Goal: Complete application form

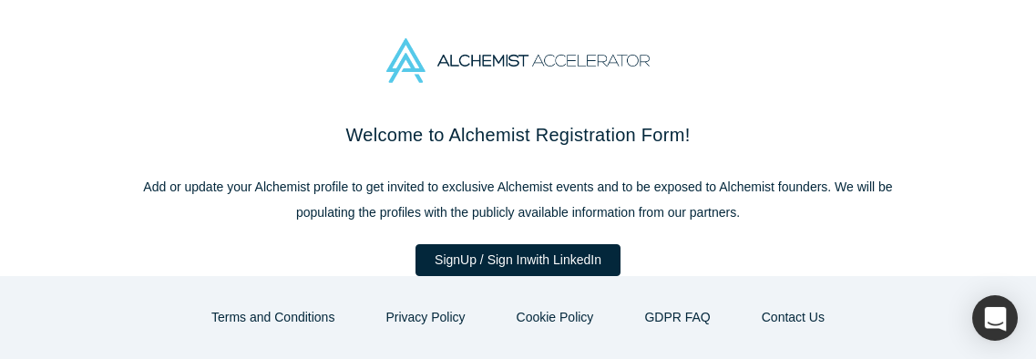
click at [252, 7] on div at bounding box center [518, 60] width 1036 height 121
click at [657, 171] on div "Welcome to Alchemist Registration Form! Add or update your Alchemist profile to…" at bounding box center [518, 256] width 765 height 270
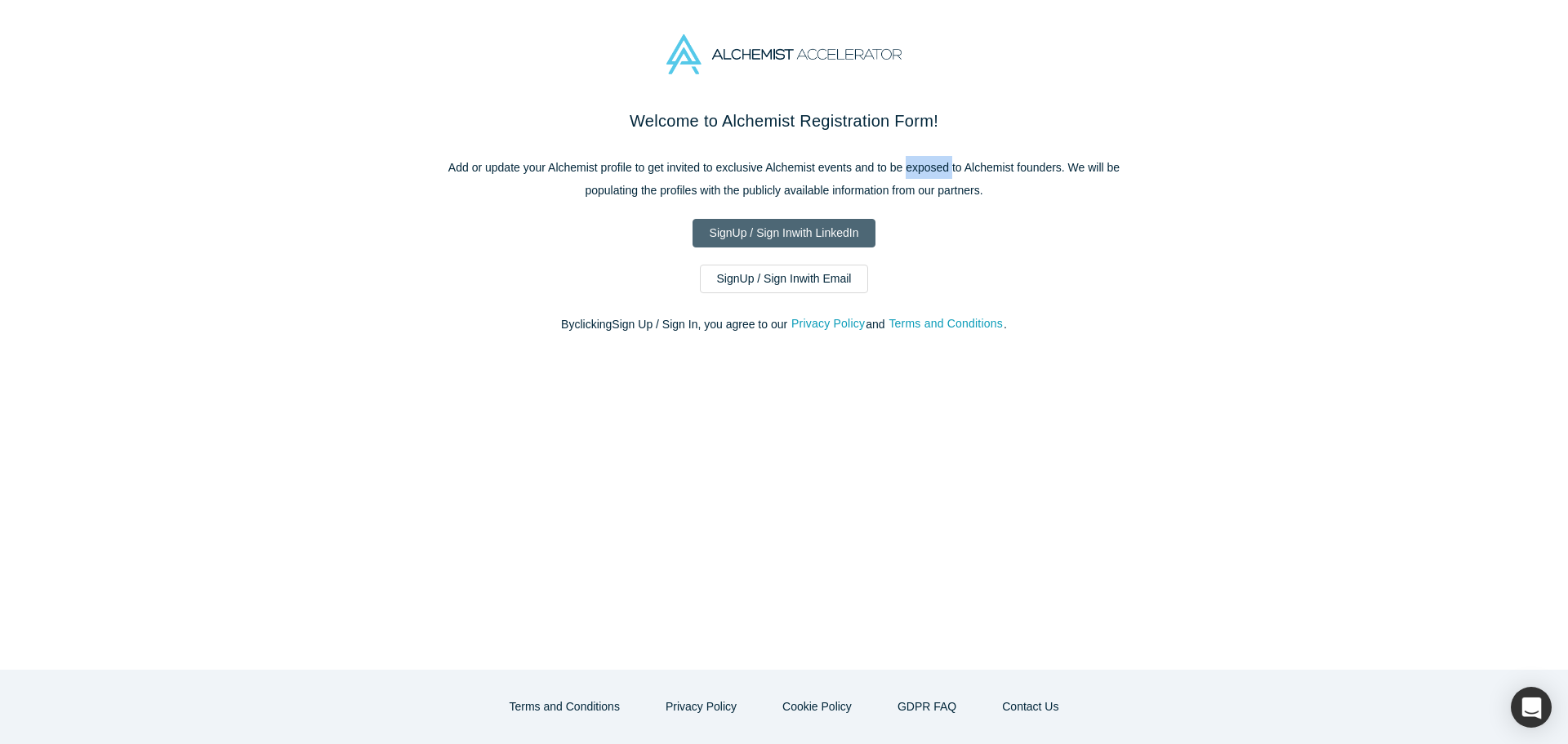
click at [813, 242] on link "Sign Up / Sign In with LinkedIn" at bounding box center [784, 233] width 184 height 29
